Goal: Check status: Check status

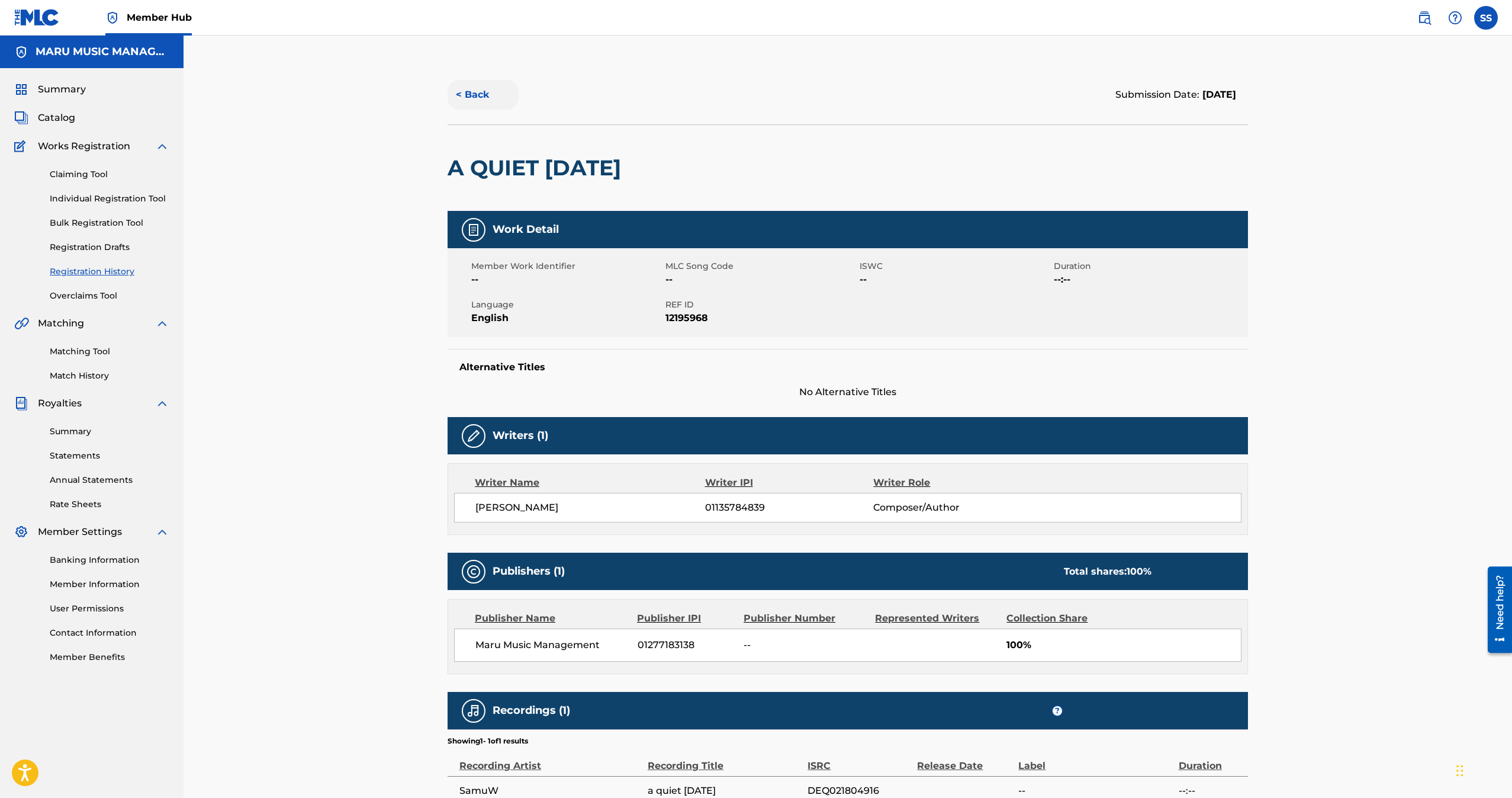
click at [473, 80] on button "< Back" at bounding box center [483, 95] width 71 height 30
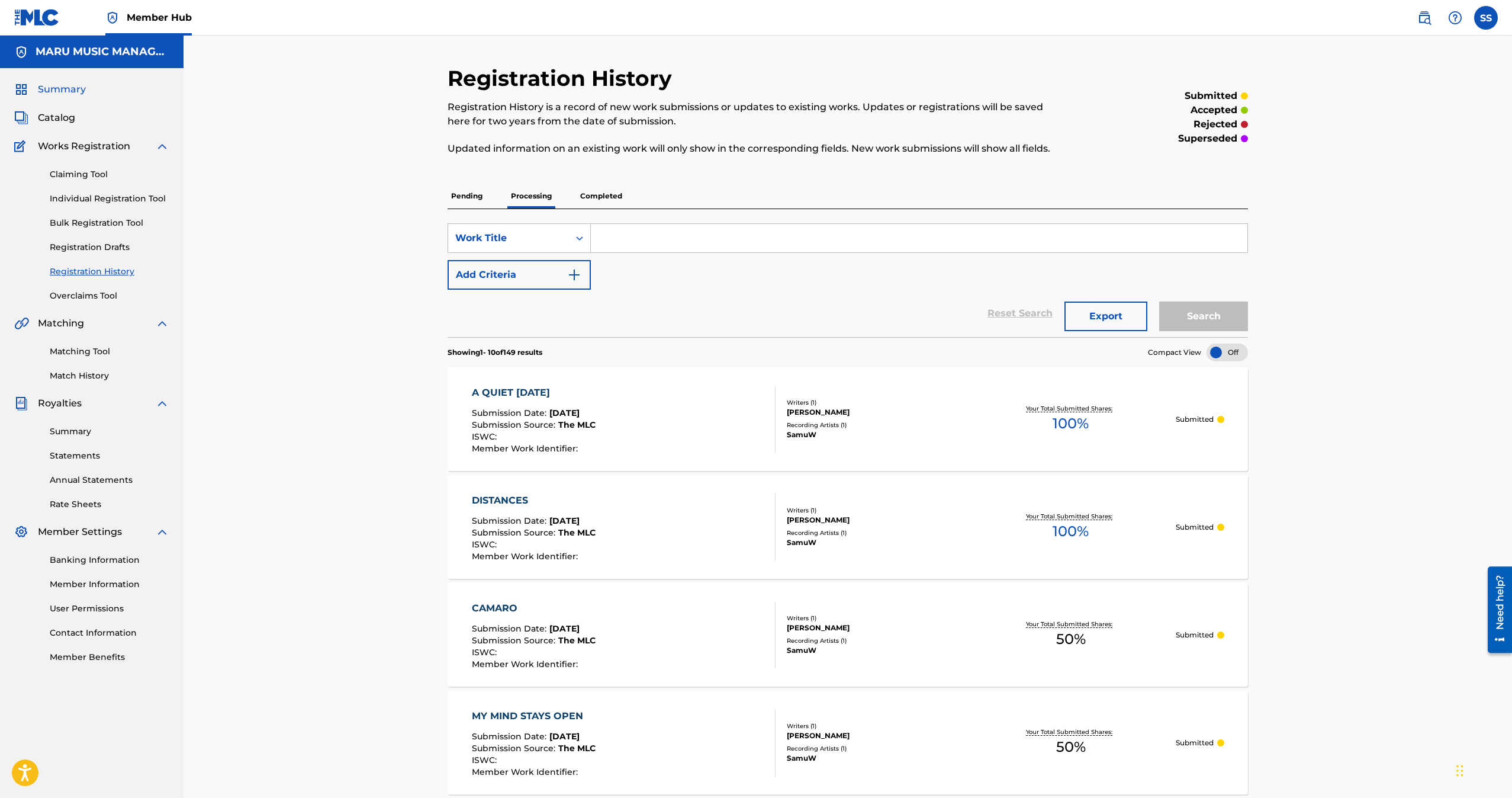
click at [48, 94] on span "Summary" at bounding box center [61, 90] width 48 height 14
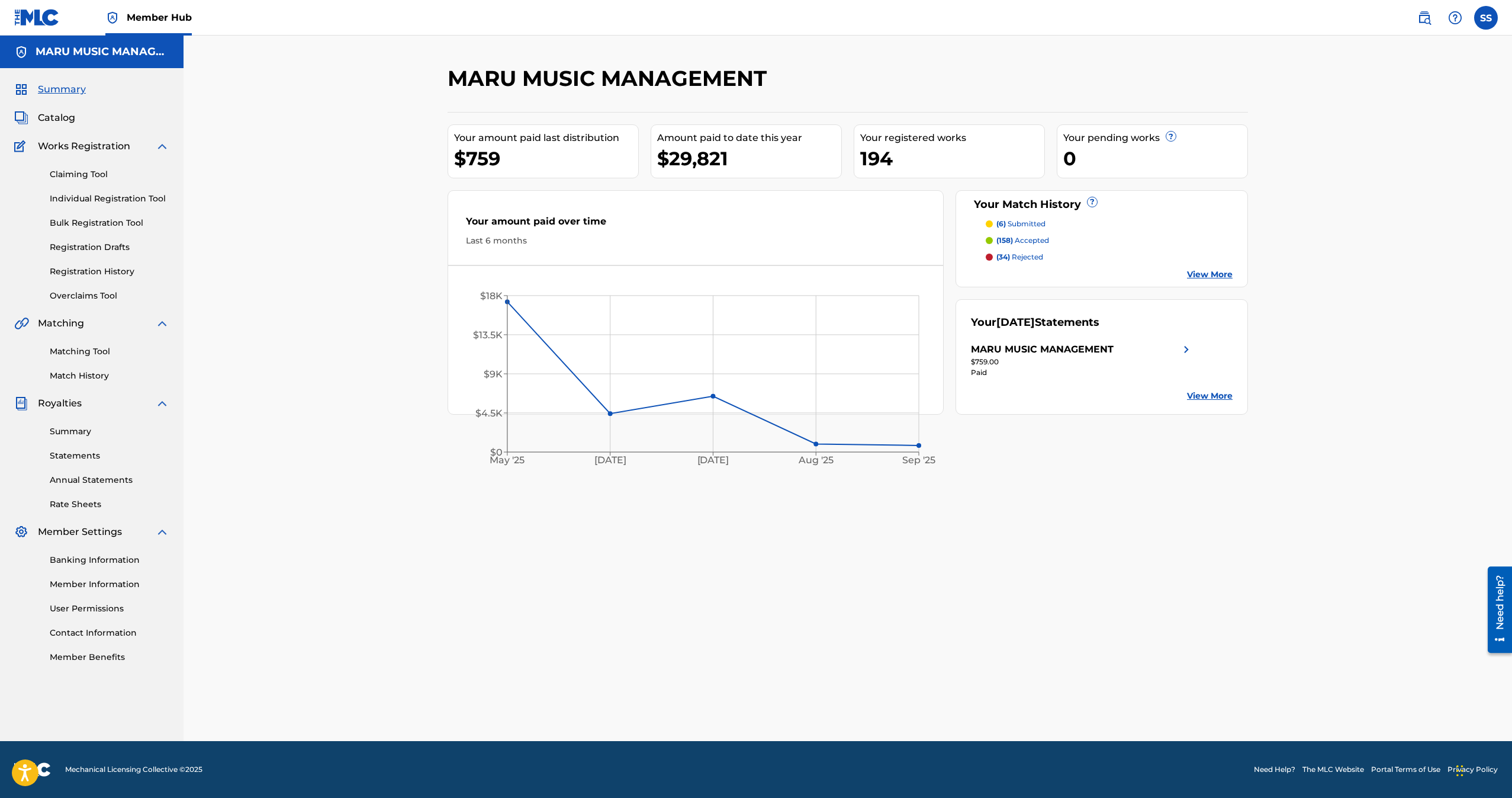
click at [1021, 226] on p "(6) submitted" at bounding box center [1020, 224] width 49 height 11
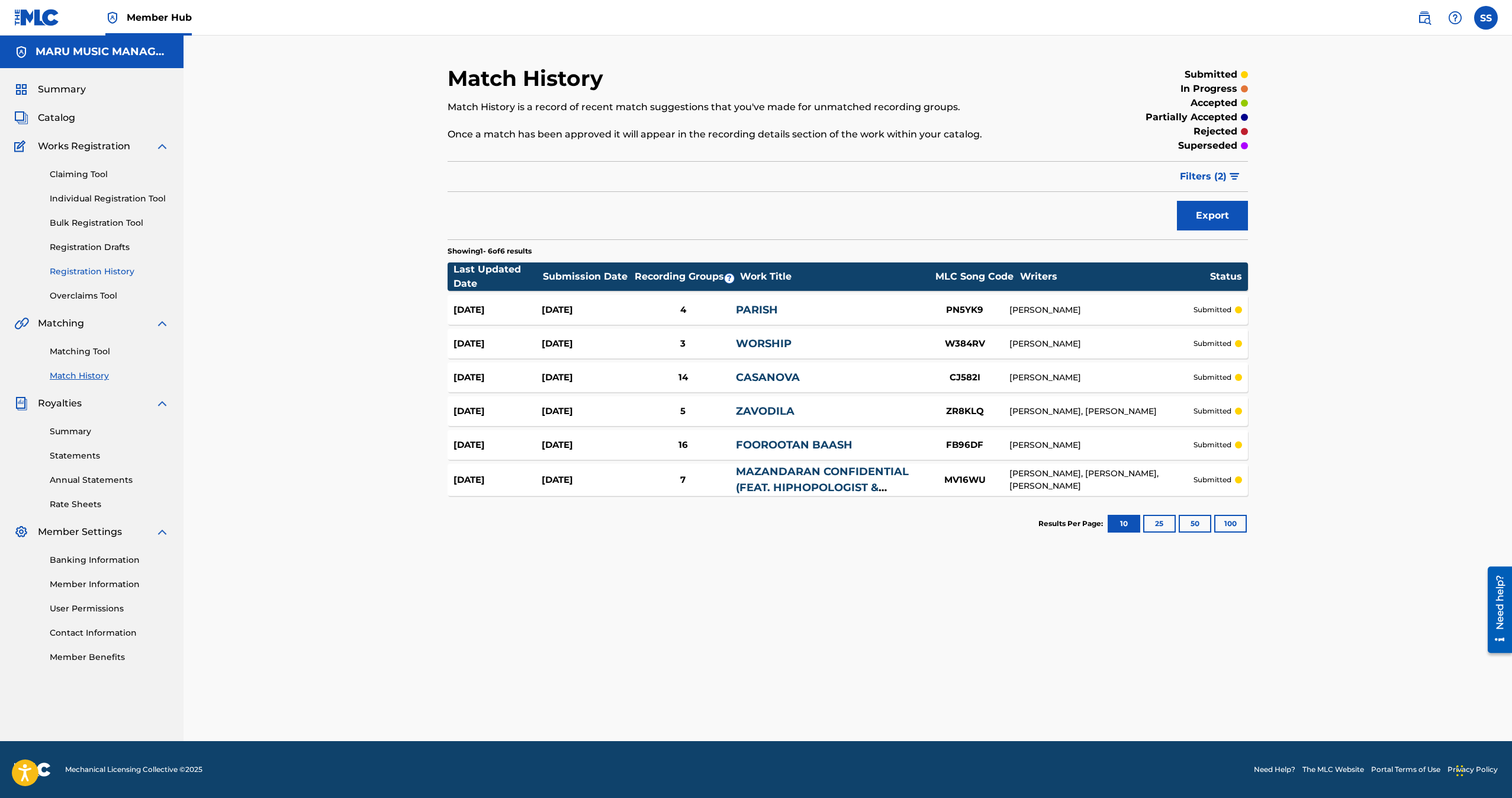
click at [111, 275] on link "Registration History" at bounding box center [110, 271] width 120 height 12
